Goal: Task Accomplishment & Management: Manage account settings

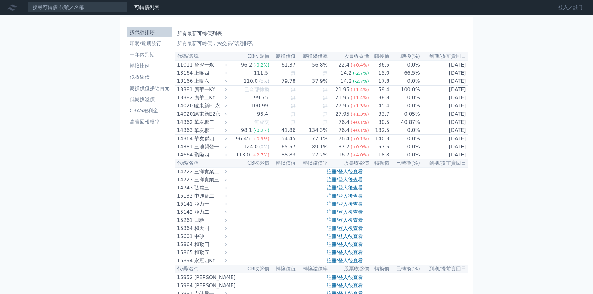
click at [563, 8] on link "登入／註冊" at bounding box center [570, 7] width 35 height 10
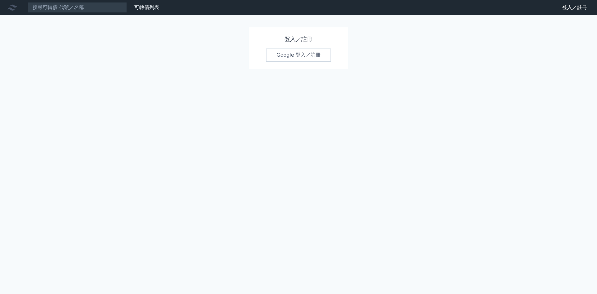
click at [292, 56] on link "Google 登入／註冊" at bounding box center [298, 55] width 65 height 13
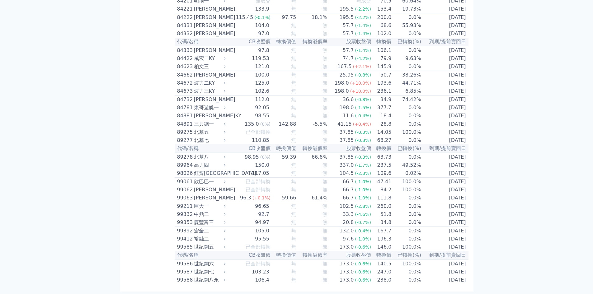
scroll to position [3591, 0]
